Goal: Use online tool/utility: Use online tool/utility

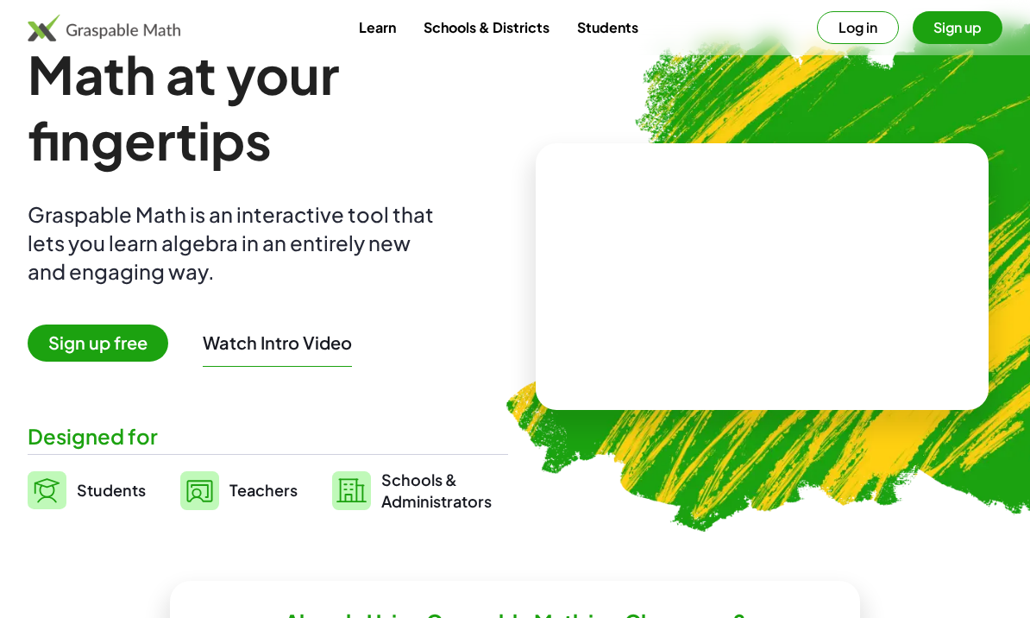
scroll to position [56, 0]
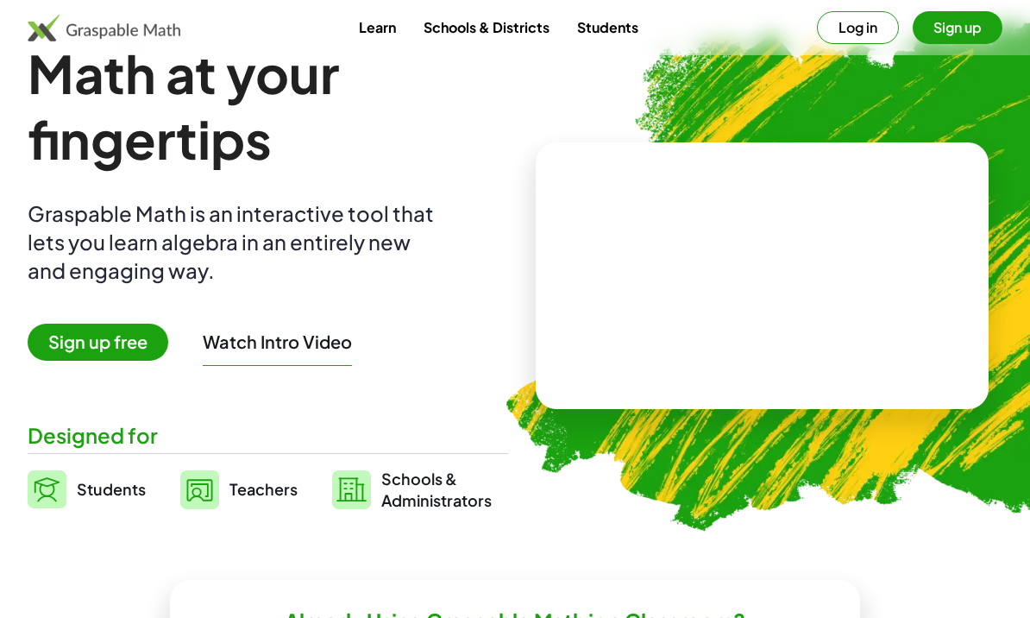
click at [692, 332] on video at bounding box center [762, 275] width 259 height 129
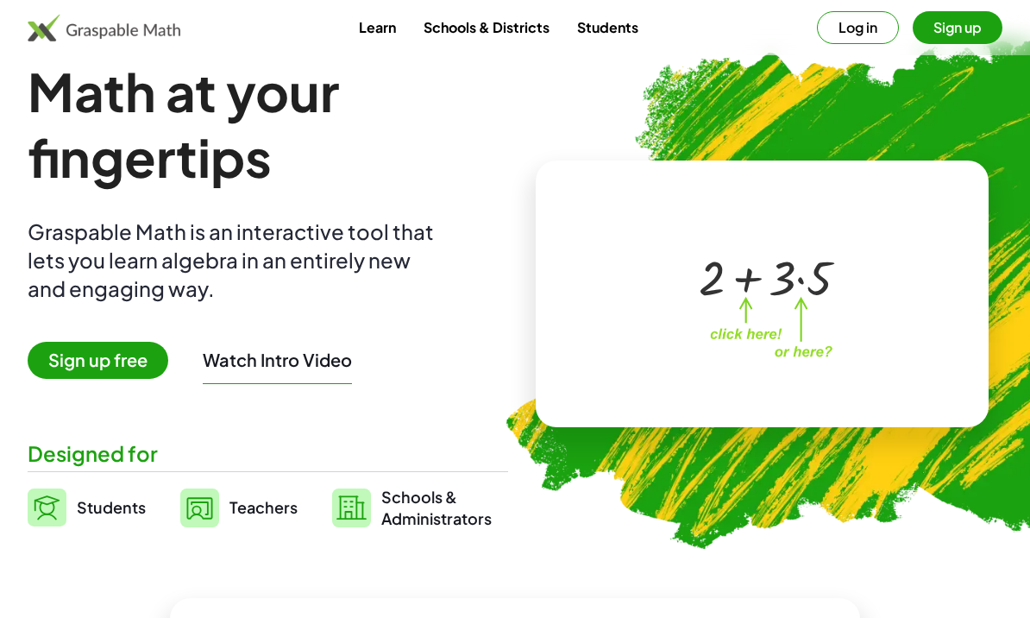
scroll to position [0, 0]
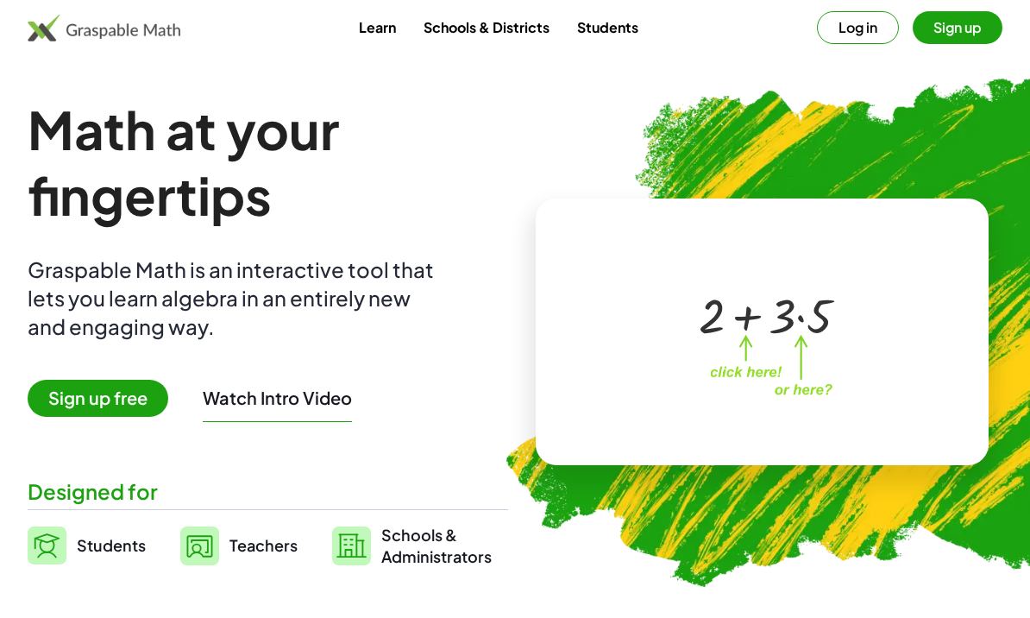
click at [596, 41] on link "Students" at bounding box center [608, 27] width 89 height 32
click at [633, 22] on link "Students" at bounding box center [608, 27] width 89 height 32
click at [609, 41] on link "Students" at bounding box center [608, 27] width 89 height 32
click at [866, 34] on button "Log in" at bounding box center [858, 27] width 82 height 33
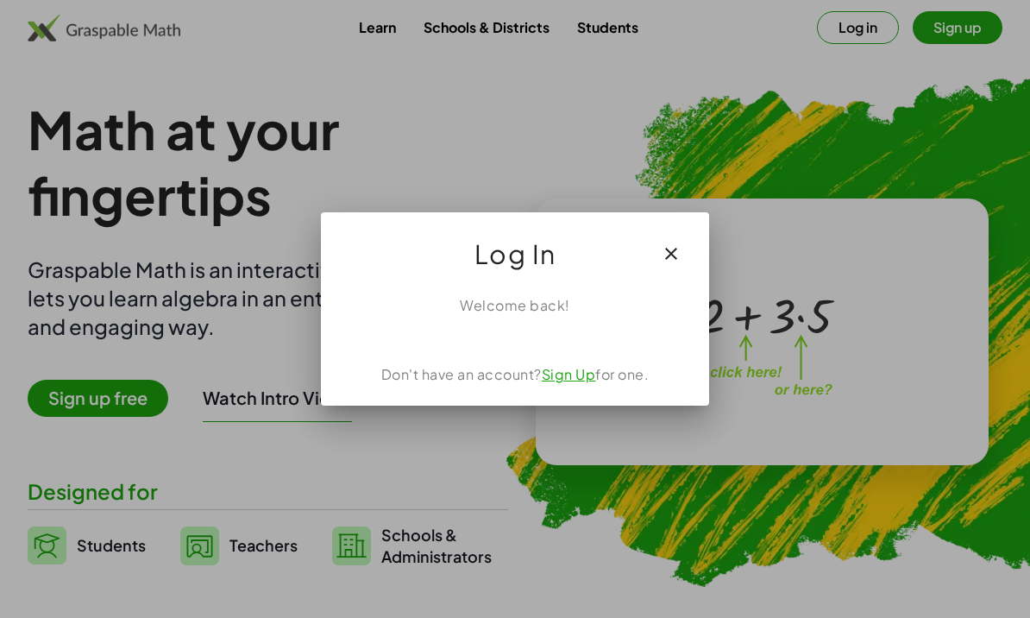
click at [574, 375] on link "Sign Up" at bounding box center [569, 374] width 54 height 18
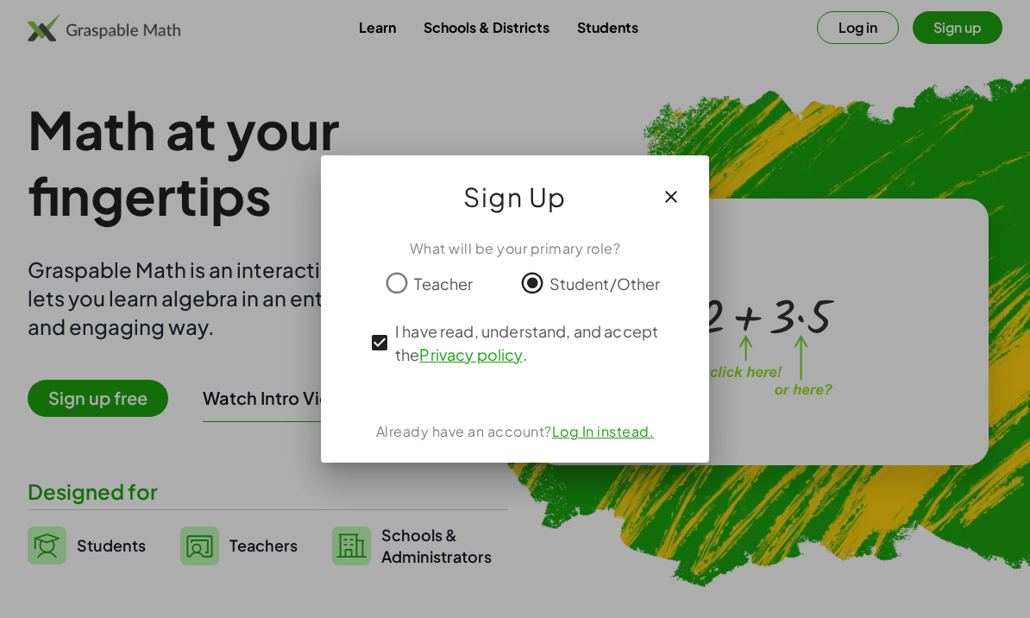
click at [626, 432] on link "Log In instead." at bounding box center [603, 431] width 103 height 18
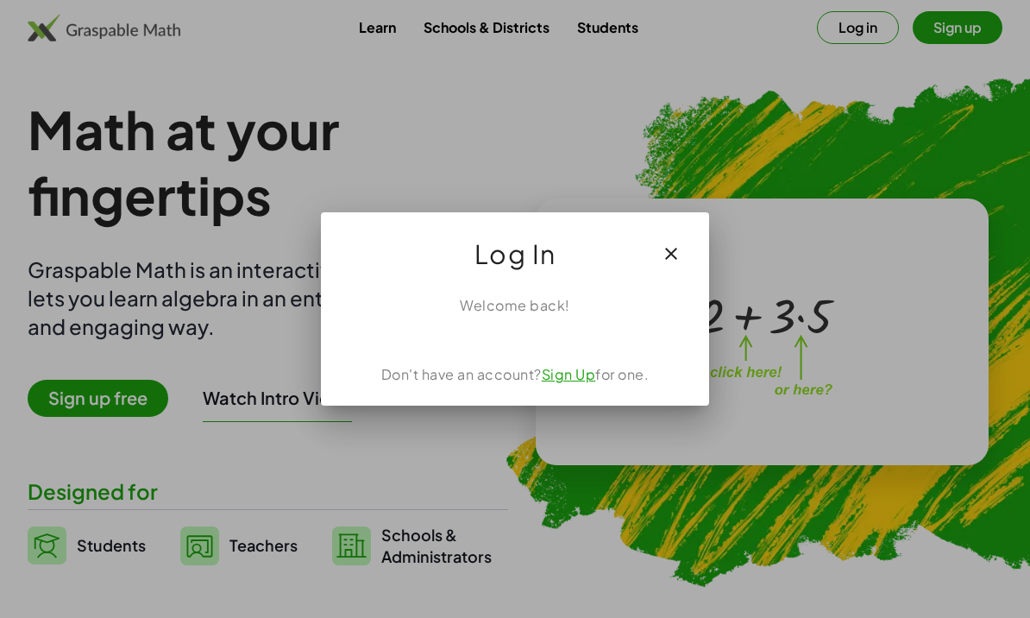
click at [684, 254] on button "button" at bounding box center [671, 253] width 41 height 41
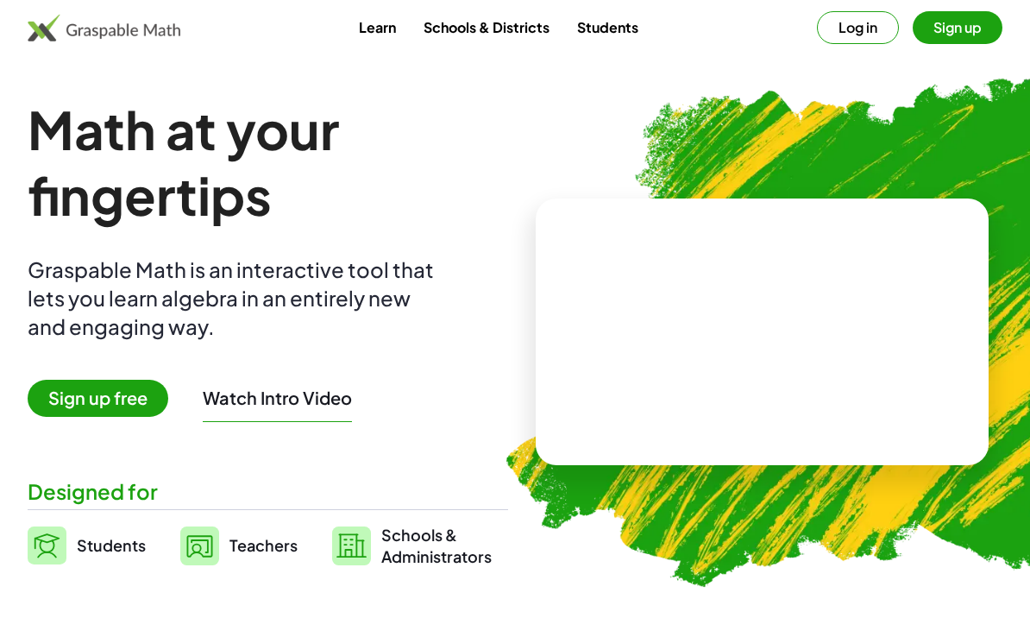
click at [103, 39] on img at bounding box center [104, 28] width 153 height 28
click at [148, 26] on img at bounding box center [104, 28] width 153 height 28
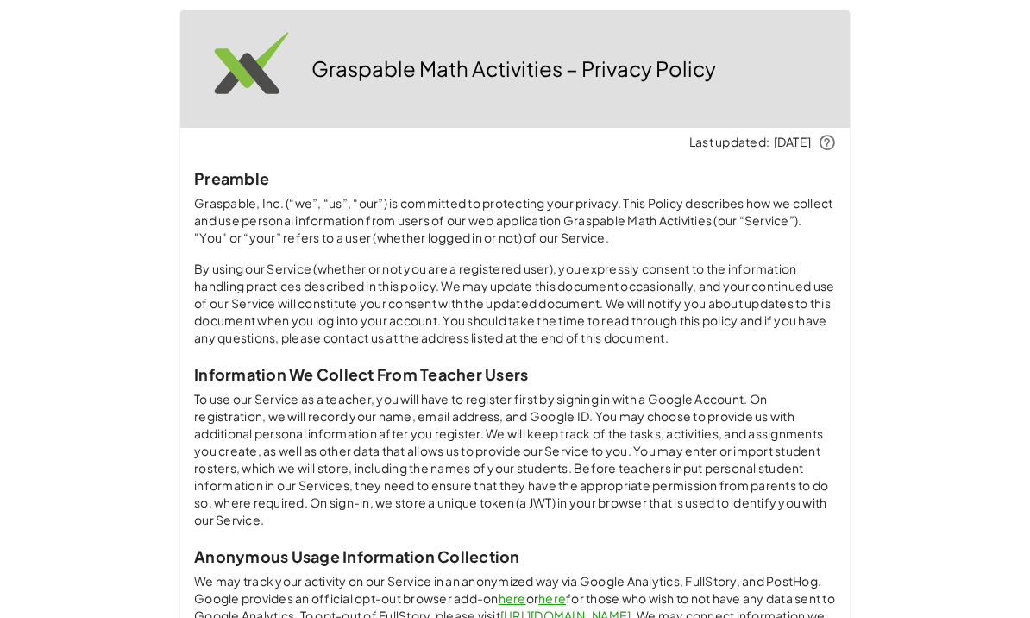
scroll to position [1136, 0]
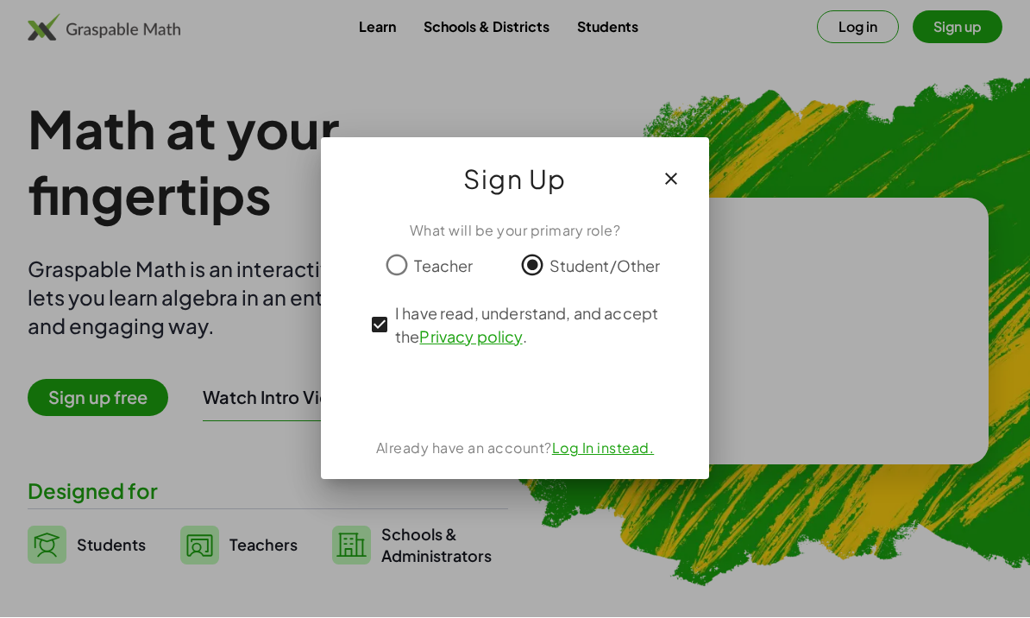
click at [556, 408] on div "ลงชื่อเข้าใช้ด้วย Google เปิดในแท็บใหม่" at bounding box center [515, 394] width 166 height 38
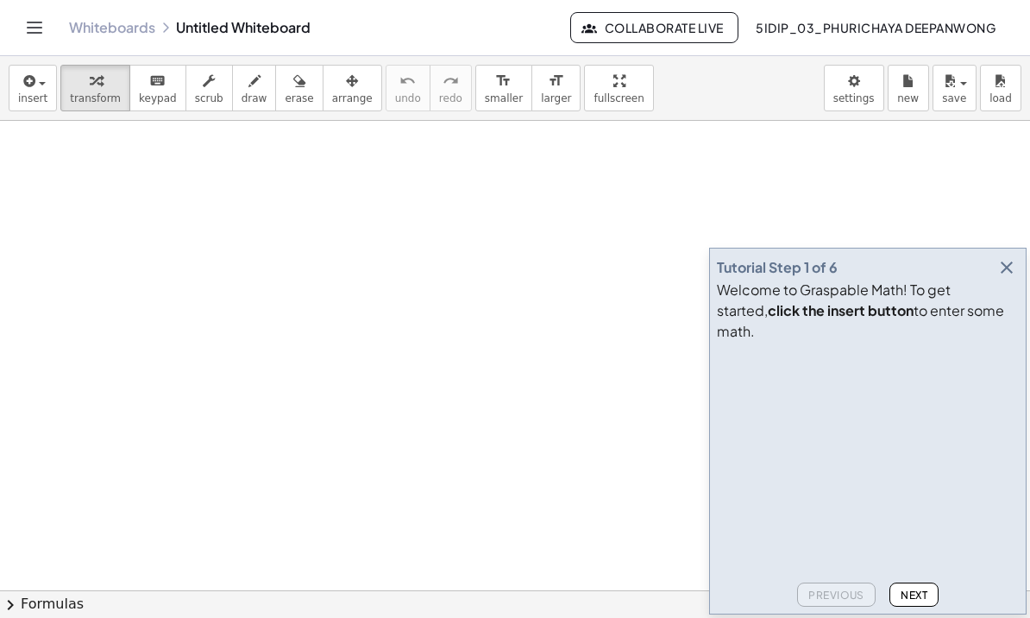
scroll to position [131, 0]
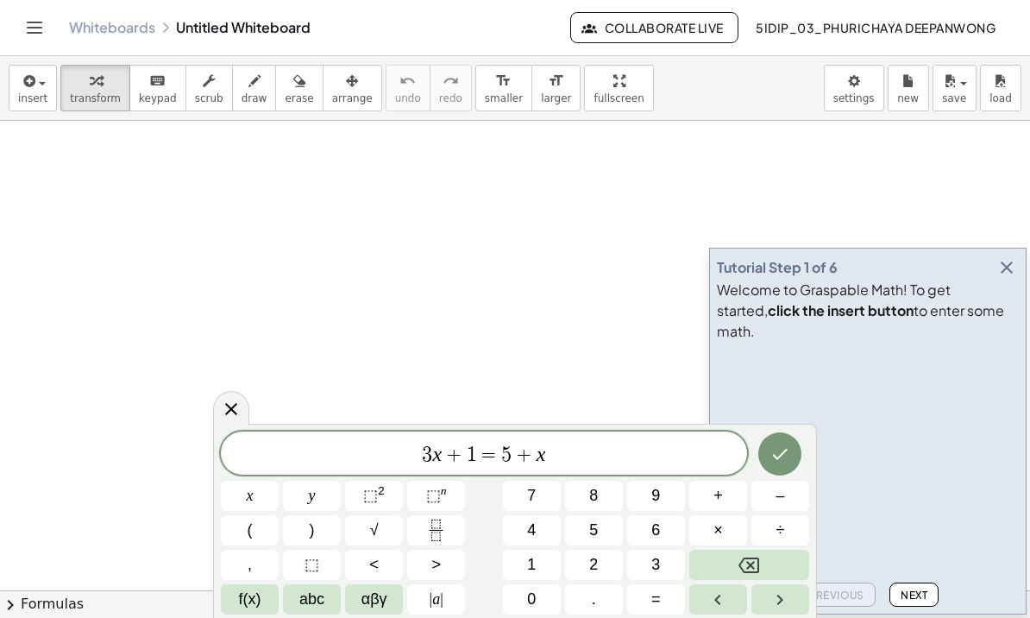
click at [778, 569] on button "Backspace" at bounding box center [750, 565] width 120 height 30
click at [778, 568] on button "Backspace" at bounding box center [750, 565] width 120 height 30
click at [763, 553] on button "Backspace" at bounding box center [750, 565] width 120 height 30
click at [766, 570] on button "Backspace" at bounding box center [750, 565] width 120 height 30
click at [765, 569] on button "Backspace" at bounding box center [750, 565] width 120 height 30
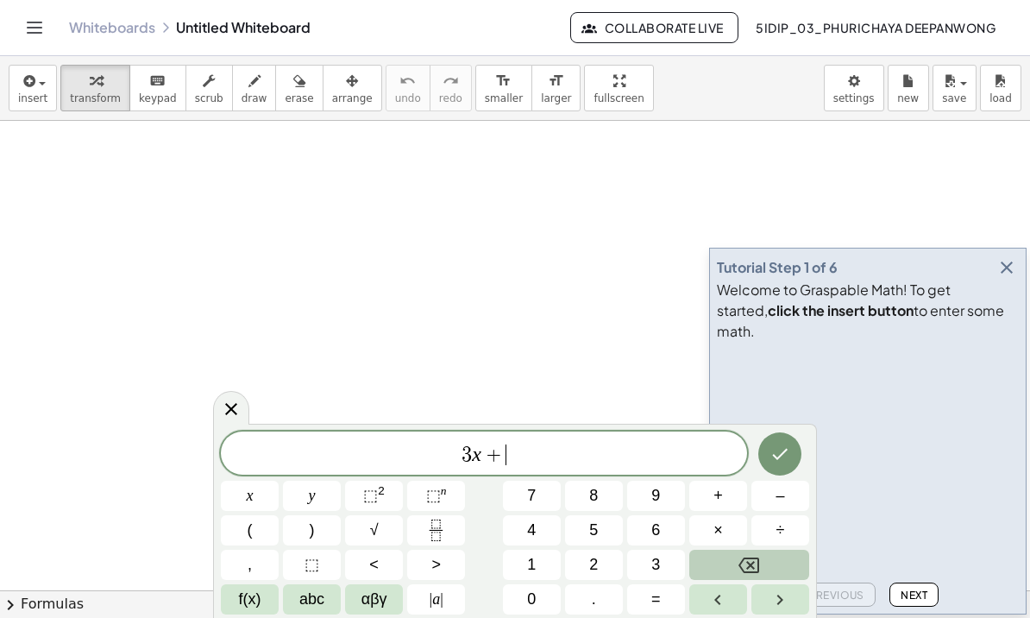
click at [775, 570] on button "Backspace" at bounding box center [750, 565] width 120 height 30
click at [775, 569] on button "Backspace" at bounding box center [750, 565] width 120 height 30
click at [775, 570] on button "Backspace" at bounding box center [750, 565] width 120 height 30
click at [774, 570] on button "Backspace" at bounding box center [750, 565] width 120 height 30
click at [776, 566] on button "Backspace" at bounding box center [750, 565] width 120 height 30
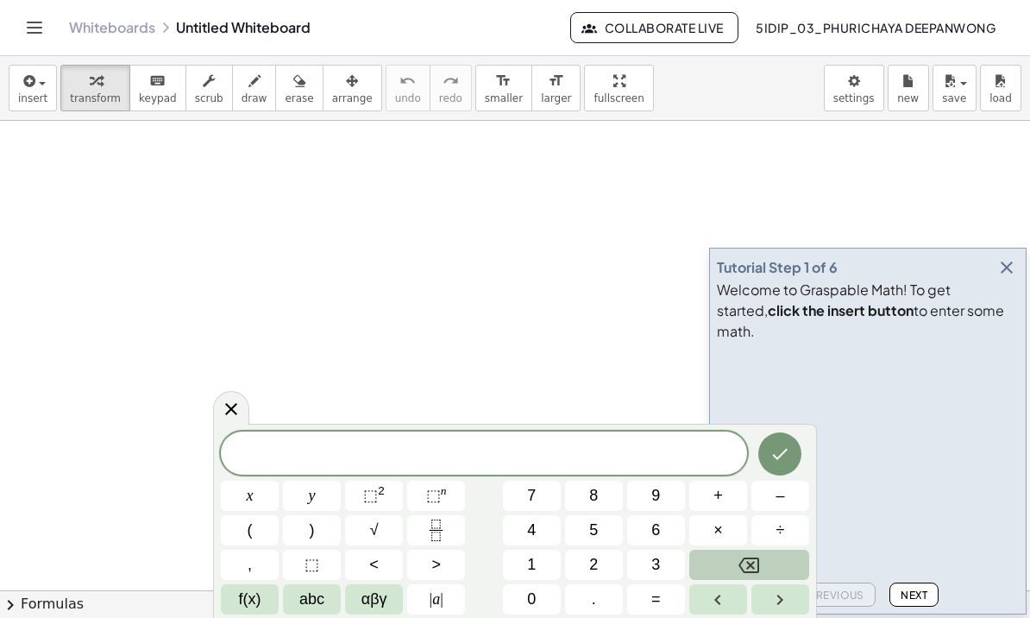
click at [530, 555] on span "1" at bounding box center [531, 564] width 9 height 23
click at [613, 482] on button "8" at bounding box center [594, 496] width 58 height 30
click at [663, 589] on button "=" at bounding box center [656, 599] width 58 height 30
click at [451, 532] on button "Fraction" at bounding box center [436, 530] width 58 height 30
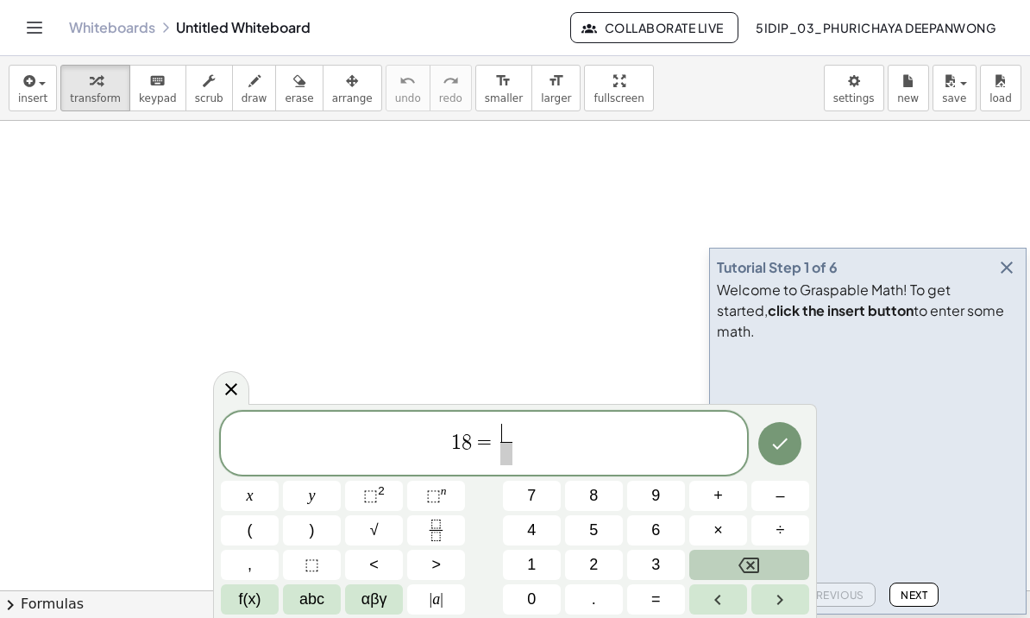
click at [549, 525] on button "4" at bounding box center [532, 530] width 58 height 30
click at [595, 531] on span "5" at bounding box center [593, 530] width 9 height 23
click at [509, 458] on span at bounding box center [506, 453] width 22 height 23
click at [266, 498] on button "x" at bounding box center [250, 496] width 58 height 30
click at [790, 450] on icon "Done" at bounding box center [780, 443] width 21 height 21
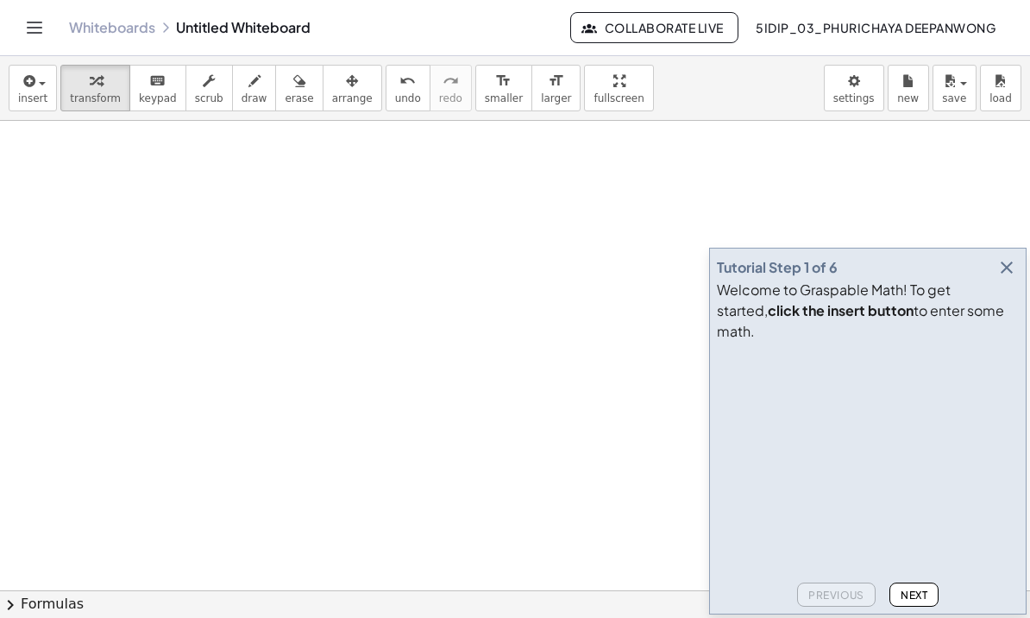
click at [997, 278] on icon "button" at bounding box center [1007, 267] width 21 height 21
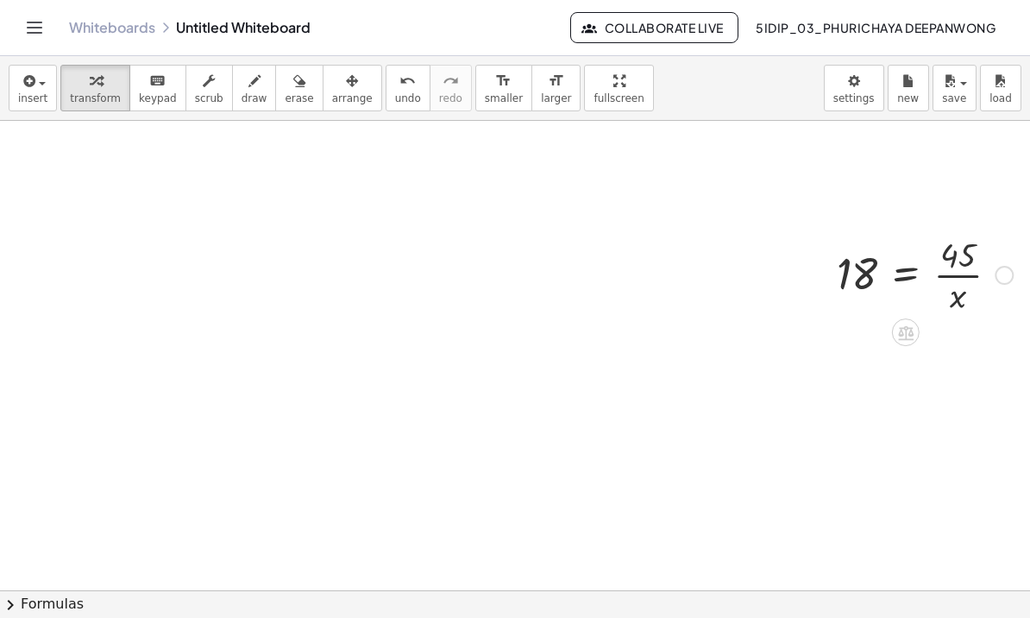
scroll to position [232, 195]
